Goal: Task Accomplishment & Management: Use online tool/utility

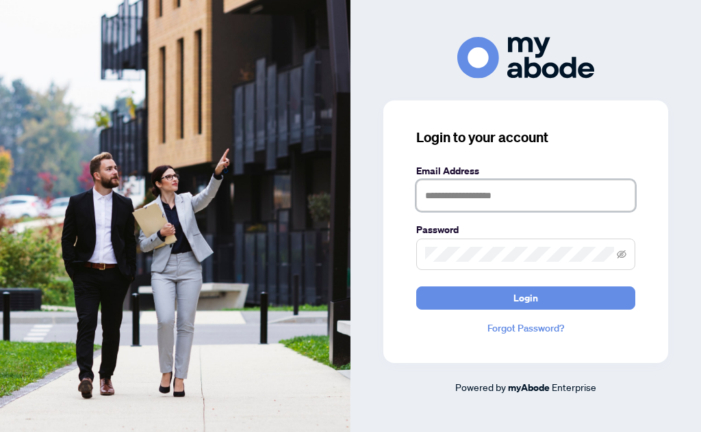
scroll to position [146, 0]
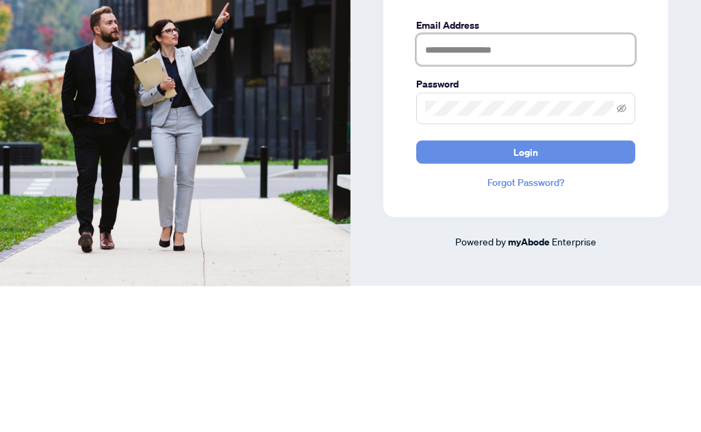
type input "**********"
click at [525, 287] on button "Login" at bounding box center [525, 298] width 219 height 23
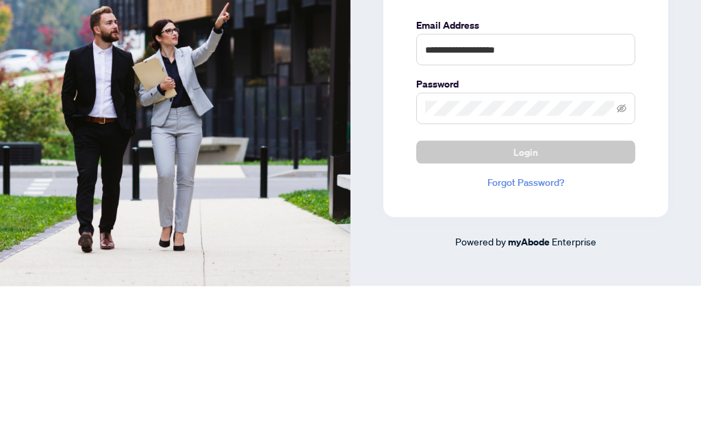
scroll to position [53, 0]
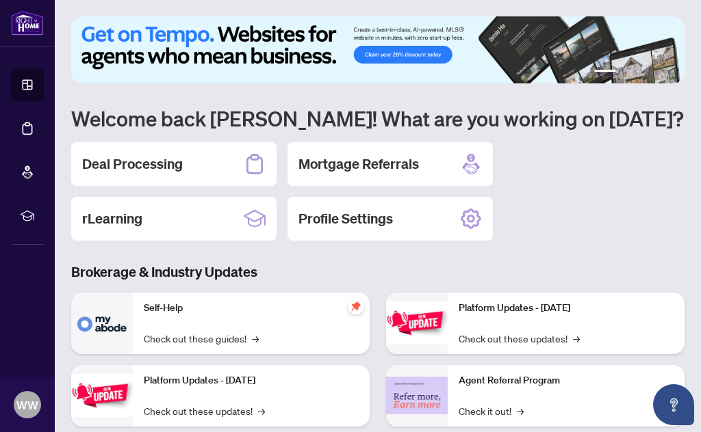
click at [163, 167] on h2 "Deal Processing" at bounding box center [132, 164] width 101 height 19
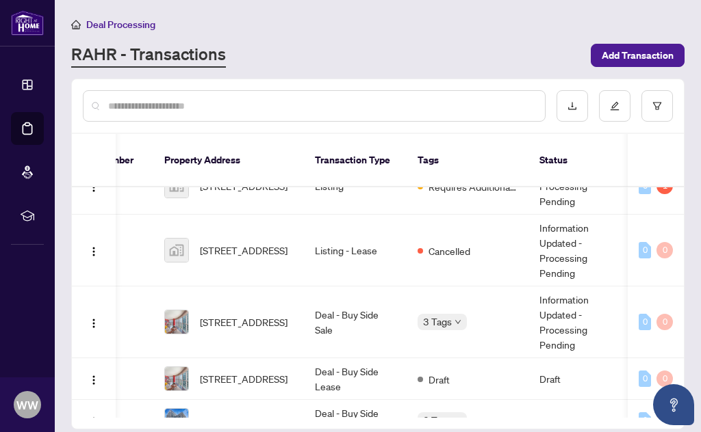
scroll to position [29, 59]
click at [242, 315] on span "[STREET_ADDRESS]" at bounding box center [243, 322] width 88 height 15
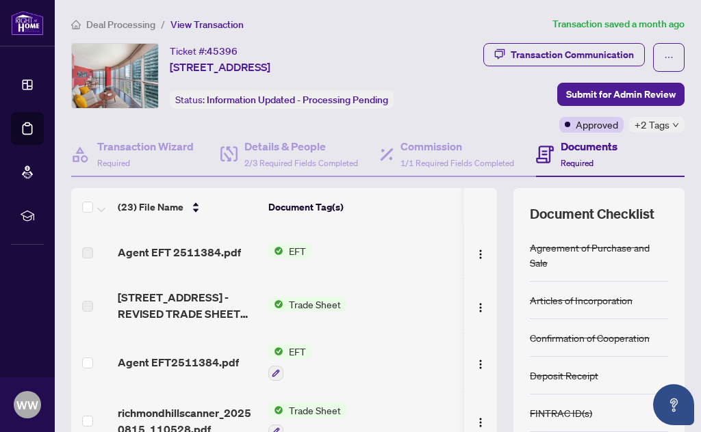
click at [307, 246] on span "EFT" at bounding box center [297, 251] width 28 height 15
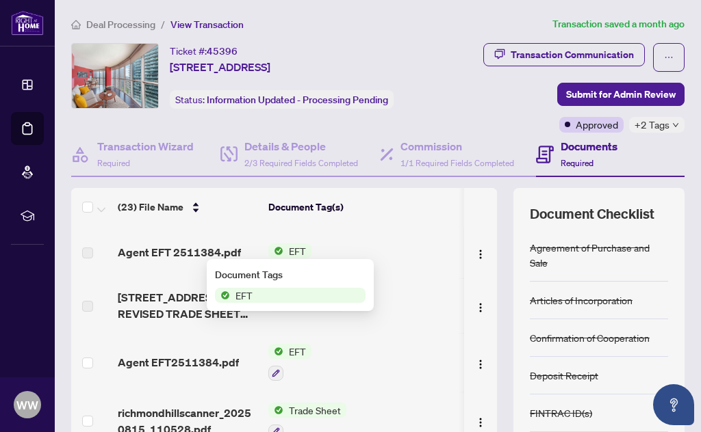
click at [265, 300] on span "EFT" at bounding box center [290, 295] width 151 height 15
click at [179, 248] on span "Agent EFT 2511384.pdf" at bounding box center [179, 252] width 123 height 16
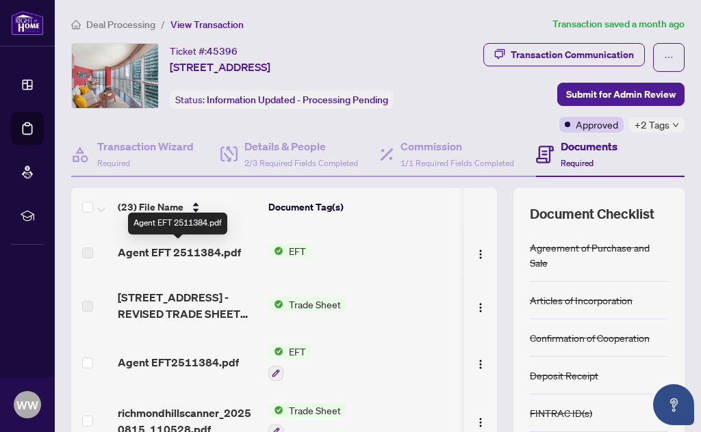
click at [299, 251] on span "EFT" at bounding box center [297, 251] width 28 height 15
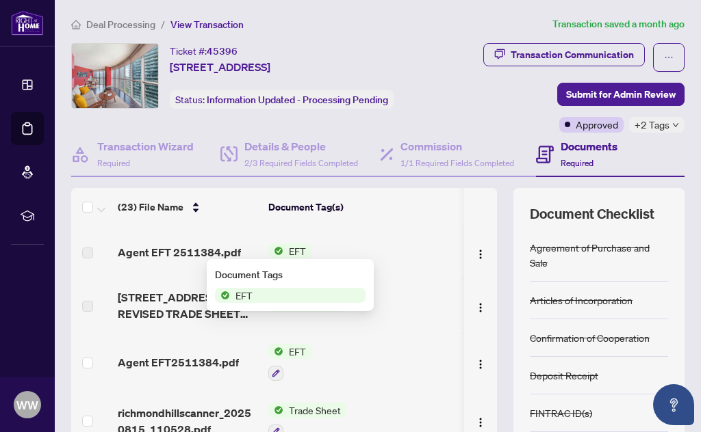
click at [344, 290] on span "EFT" at bounding box center [290, 295] width 151 height 15
click at [342, 296] on span "EFT" at bounding box center [290, 295] width 151 height 15
click at [166, 252] on span "Agent EFT 2511384.pdf" at bounding box center [178, 252] width 123 height 16
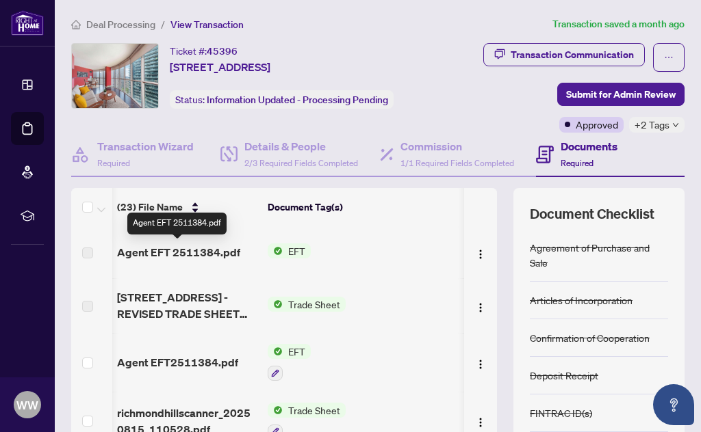
click at [211, 252] on span "Agent EFT 2511384.pdf" at bounding box center [178, 252] width 123 height 16
click at [483, 254] on img "button" at bounding box center [480, 254] width 11 height 11
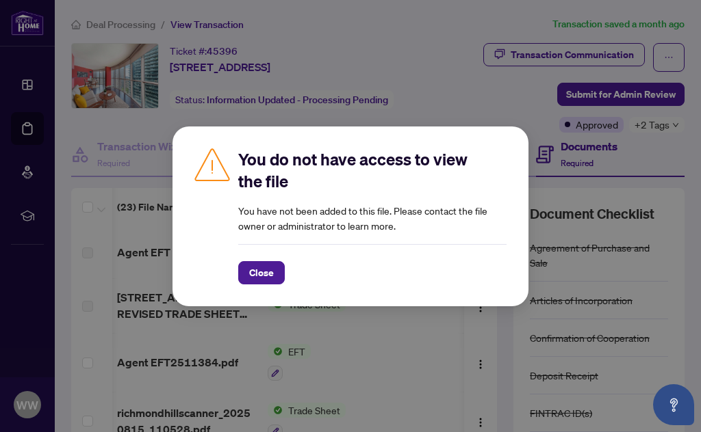
click at [254, 274] on span "Close" at bounding box center [261, 273] width 25 height 22
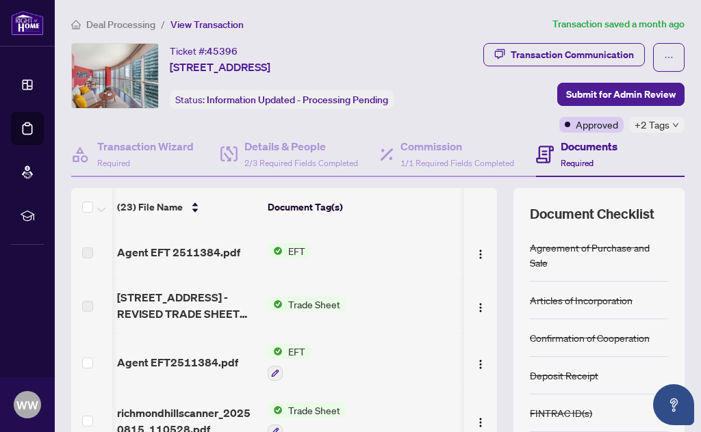
click at [188, 315] on span "[STREET_ADDRESS] - REVISED TRADE SHEET FOR [PERSON_NAME].pdf" at bounding box center [187, 305] width 140 height 33
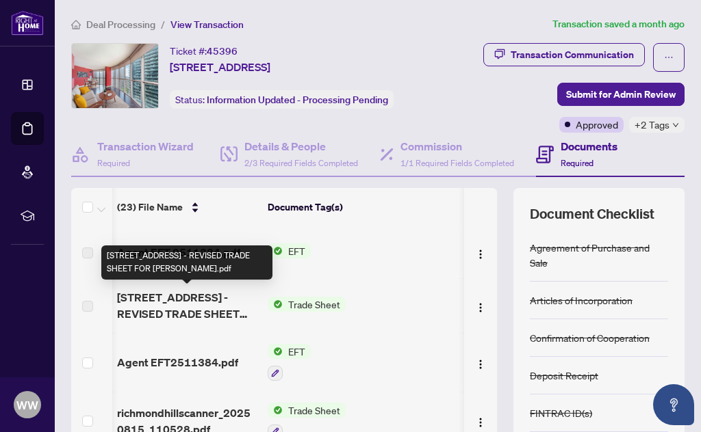
click at [205, 302] on span "[STREET_ADDRESS] - REVISED TRADE SHEET FOR [PERSON_NAME].pdf" at bounding box center [187, 305] width 140 height 33
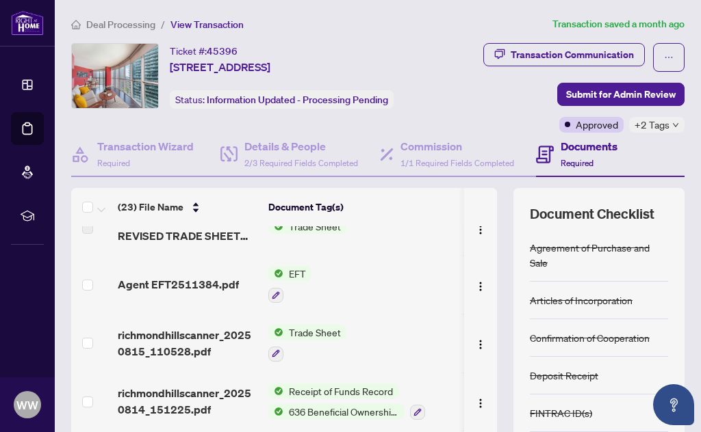
scroll to position [74, 2]
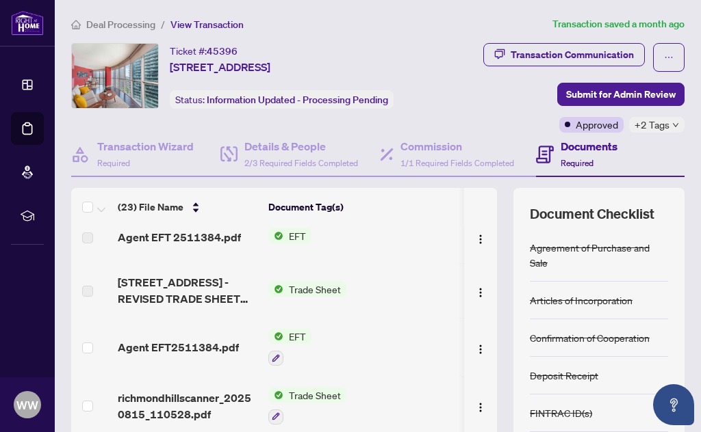
click at [277, 351] on button "button" at bounding box center [275, 358] width 15 height 15
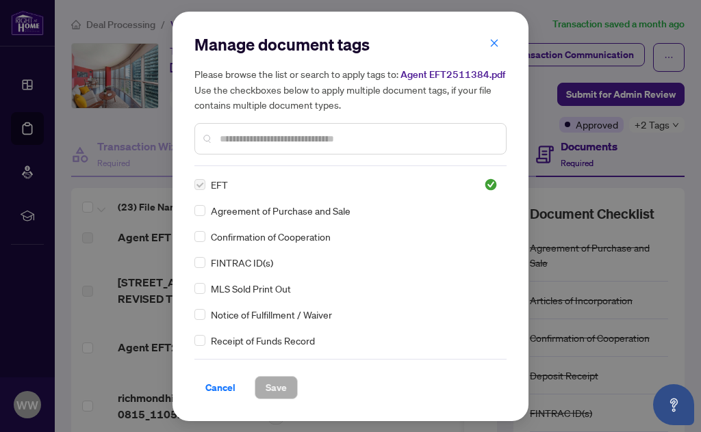
click at [225, 386] on span "Cancel" at bounding box center [220, 388] width 30 height 22
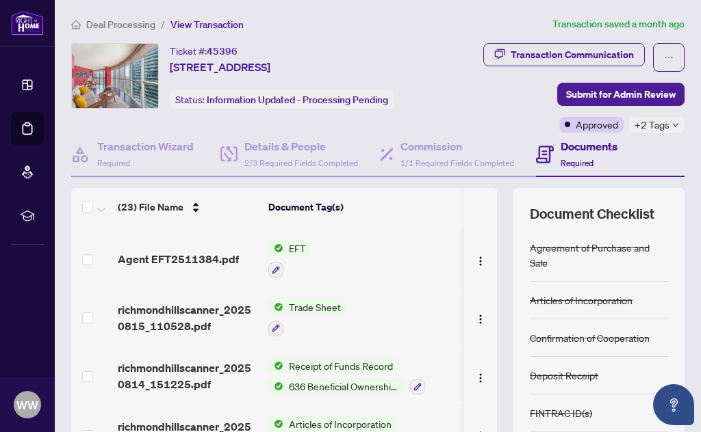
click at [177, 317] on span "richmondhillscanner_20250815_110528.pdf" at bounding box center [188, 318] width 140 height 33
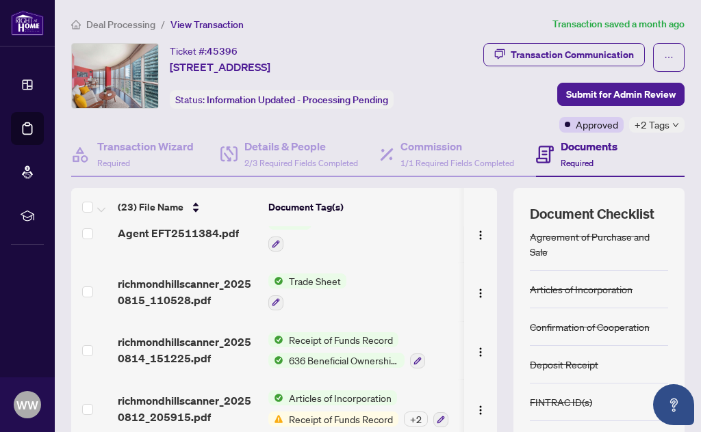
scroll to position [130, 0]
click at [275, 307] on button "button" at bounding box center [275, 302] width 15 height 15
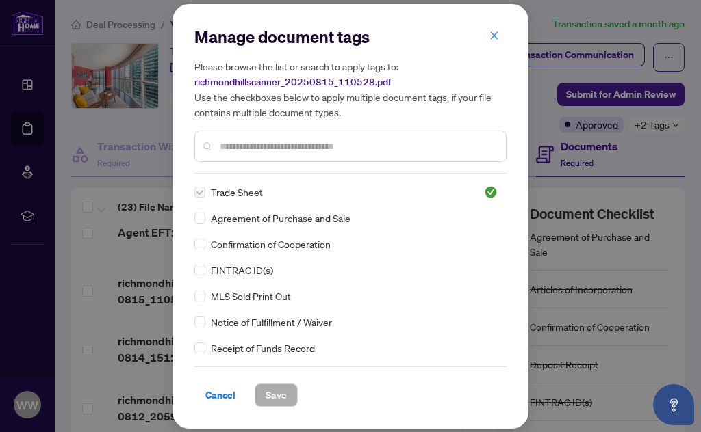
click at [500, 32] on button "button" at bounding box center [493, 36] width 27 height 23
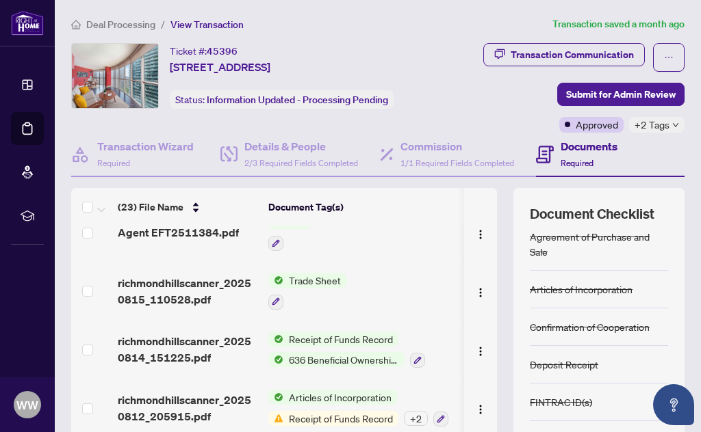
click at [130, 350] on span "richmondhillscanner_20250814_151225.pdf" at bounding box center [188, 349] width 140 height 33
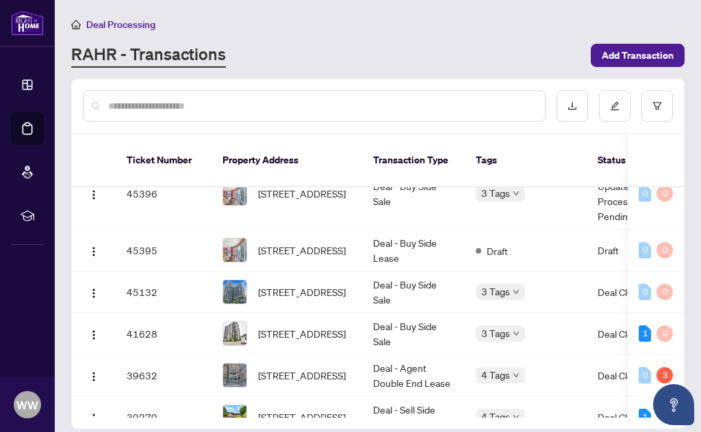
scroll to position [159, 0]
click at [147, 276] on td "45132" at bounding box center [164, 292] width 96 height 42
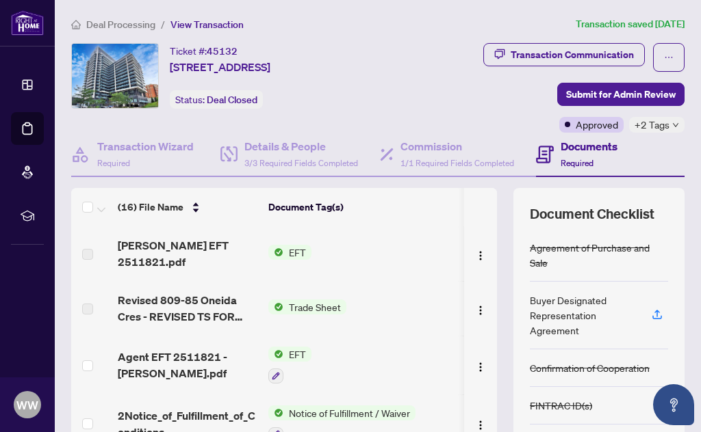
click at [191, 255] on span "[PERSON_NAME] EFT 2511821.pdf" at bounding box center [188, 253] width 140 height 33
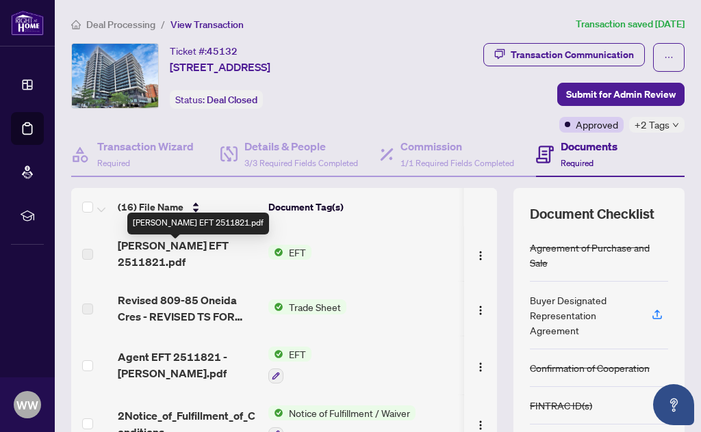
click at [198, 256] on span "[PERSON_NAME] EFT 2511821.pdf" at bounding box center [188, 253] width 140 height 33
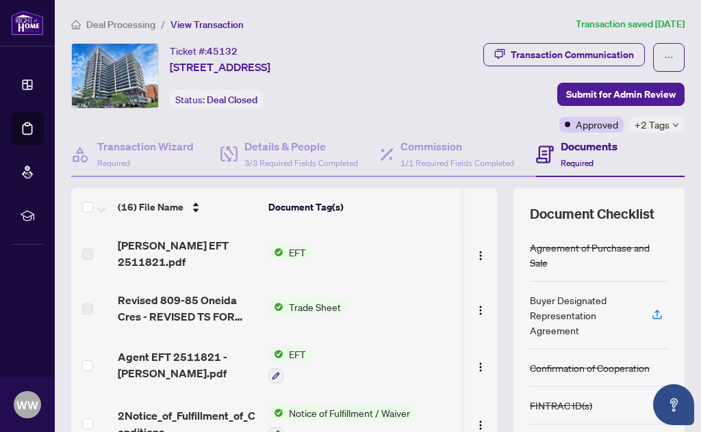
click at [298, 250] on span "EFT" at bounding box center [297, 252] width 28 height 15
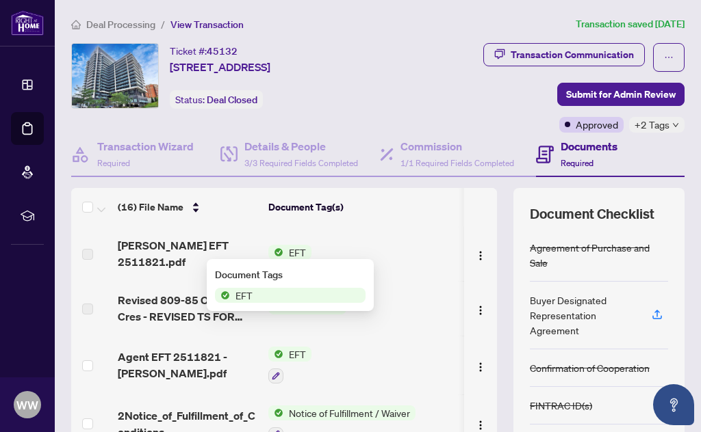
click at [249, 291] on span "EFT" at bounding box center [244, 295] width 28 height 15
click at [196, 248] on span "[PERSON_NAME] EFT 2511821.pdf" at bounding box center [188, 253] width 140 height 33
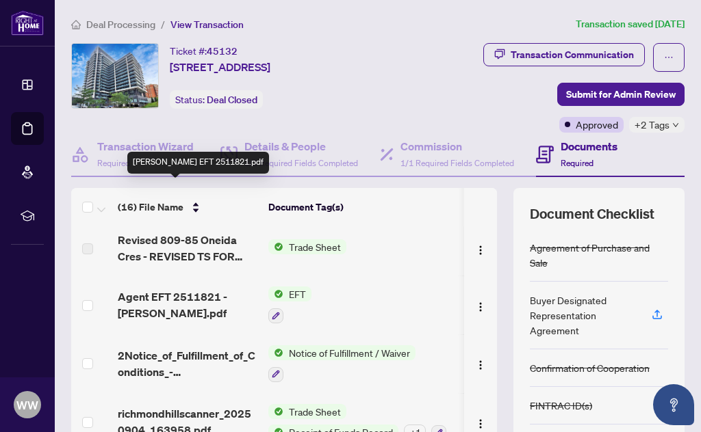
scroll to position [61, 0]
click at [279, 308] on button "button" at bounding box center [275, 315] width 15 height 15
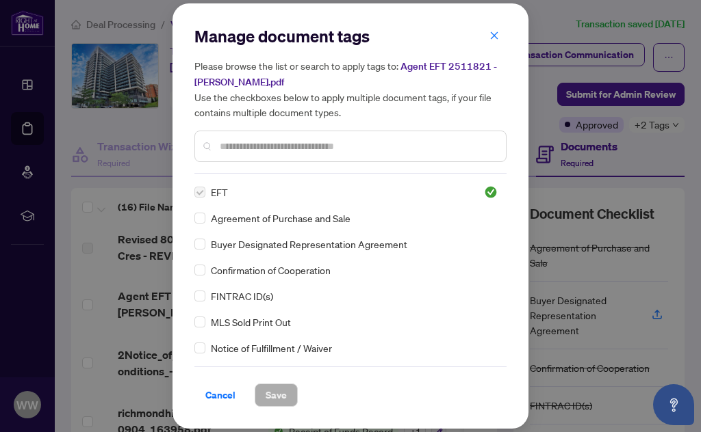
click at [487, 40] on button "button" at bounding box center [493, 35] width 27 height 23
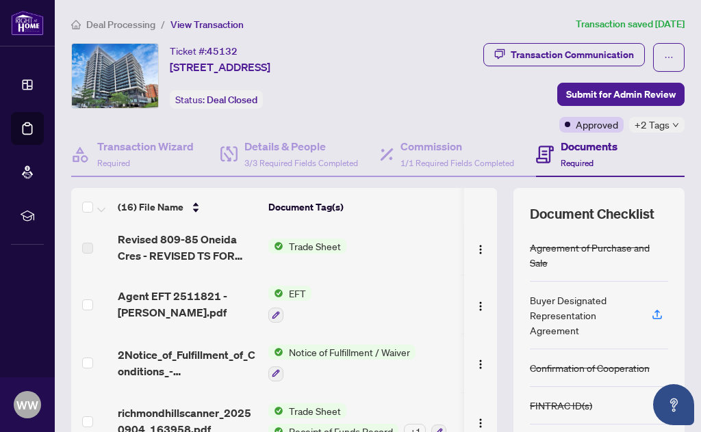
click at [155, 356] on span "2Notice_of_Fulfillment_of_Conditions_-_Agreement_of_Purchase_and_Sale_-_B_-_Pro…" at bounding box center [188, 363] width 140 height 33
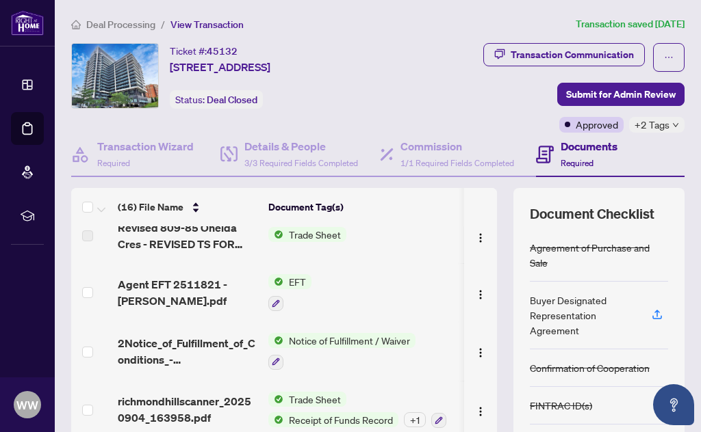
scroll to position [73, 0]
click at [177, 288] on span "Agent EFT 2511821 - [PERSON_NAME].pdf" at bounding box center [188, 292] width 140 height 33
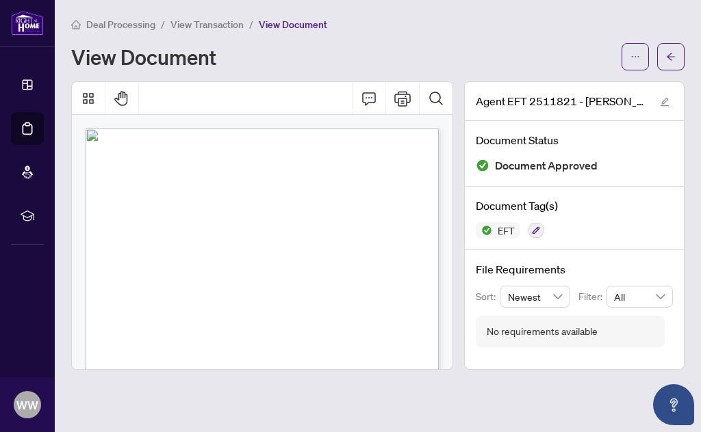
click at [333, 291] on span "Page 1" at bounding box center [567, 408] width 590 height 365
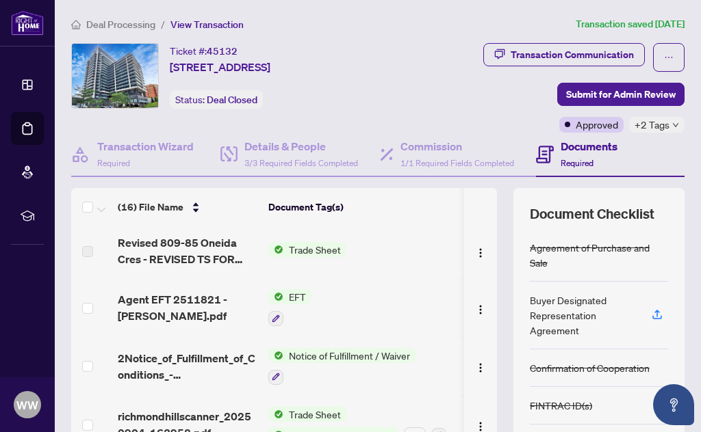
scroll to position [57, 0]
click at [154, 245] on span "Revised 809-85 Oneida Cres - REVISED TS FOR [PERSON_NAME].pdf" at bounding box center [188, 251] width 140 height 33
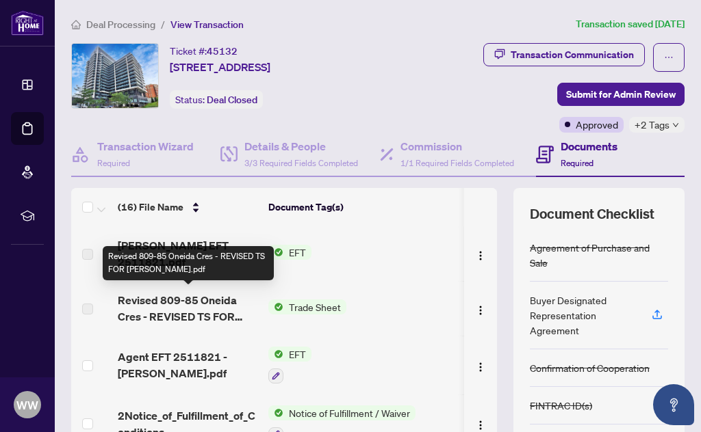
scroll to position [0, 0]
click at [237, 201] on div "(16) File Name" at bounding box center [188, 207] width 140 height 15
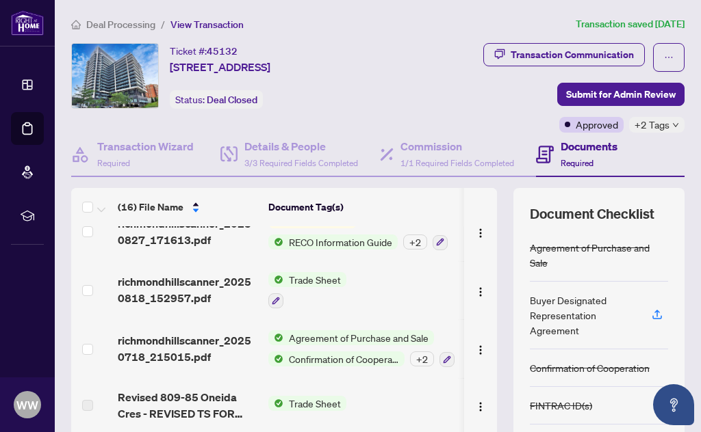
scroll to position [138, 0]
click at [160, 404] on span "Revised 809-85 Oneida Cres - REVISED TS FOR [PERSON_NAME].pdf" at bounding box center [188, 405] width 140 height 33
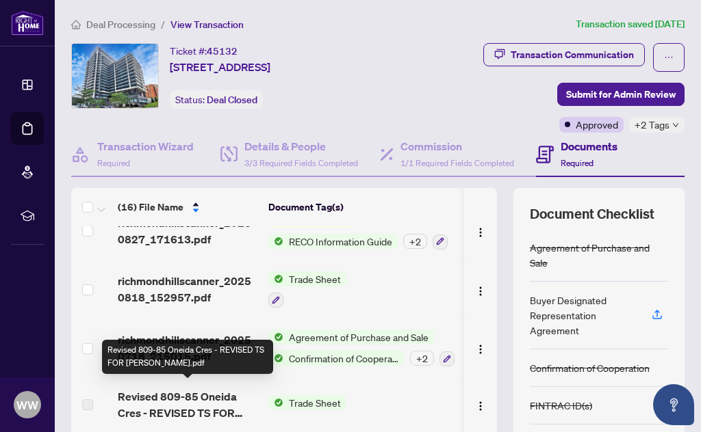
click at [184, 404] on span "Revised 809-85 Oneida Cres - REVISED TS FOR [PERSON_NAME].pdf" at bounding box center [188, 405] width 140 height 33
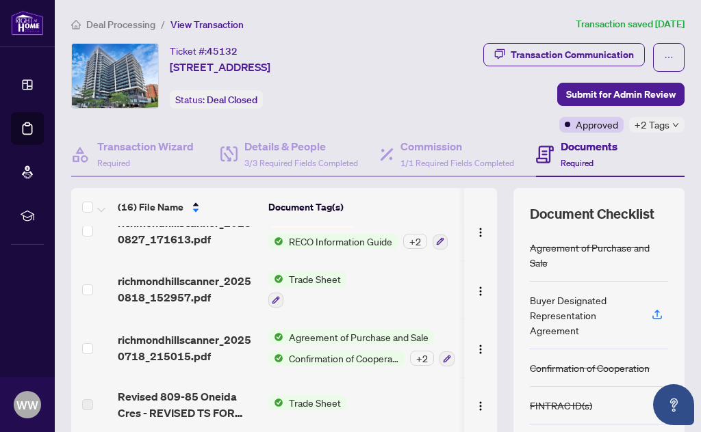
click at [317, 400] on span "Trade Sheet" at bounding box center [314, 402] width 63 height 15
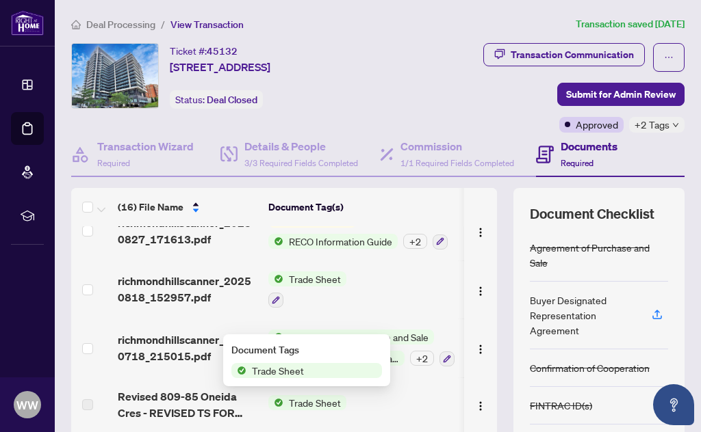
click at [428, 381] on td "Trade Sheet" at bounding box center [361, 405] width 197 height 55
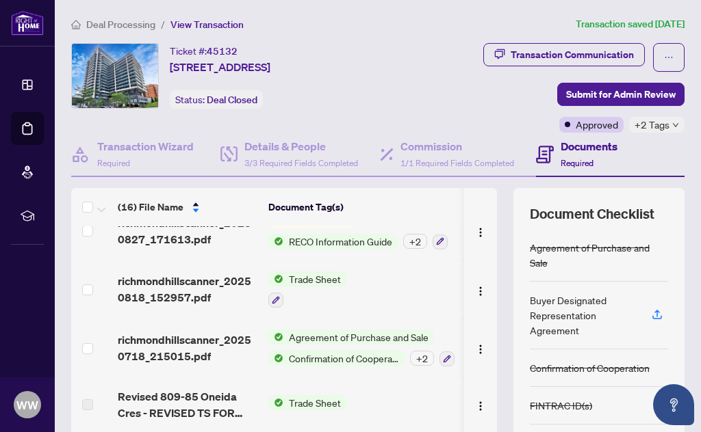
click at [90, 400] on label at bounding box center [87, 405] width 11 height 15
click at [86, 404] on label at bounding box center [87, 405] width 11 height 15
